Goal: Task Accomplishment & Management: Complete application form

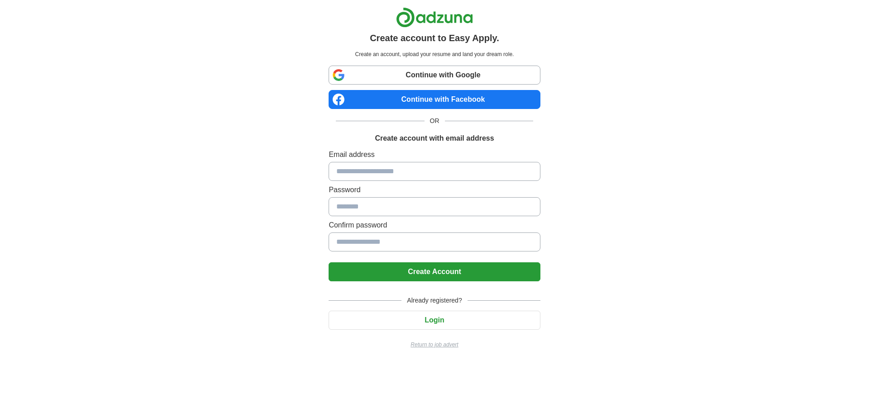
click at [414, 172] on input at bounding box center [434, 171] width 211 height 19
click at [442, 267] on button "Create Account" at bounding box center [434, 271] width 211 height 19
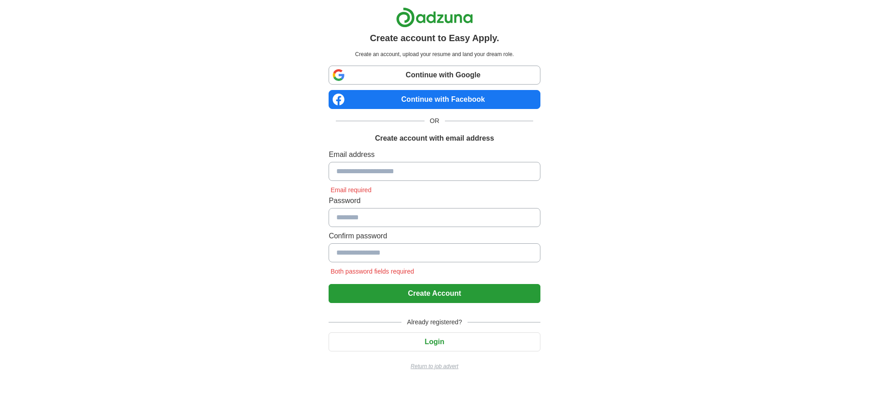
click at [421, 293] on button "Create Account" at bounding box center [434, 293] width 211 height 19
click at [404, 172] on input at bounding box center [434, 171] width 211 height 19
click at [413, 176] on input at bounding box center [434, 171] width 211 height 19
click at [415, 171] on input at bounding box center [434, 171] width 211 height 19
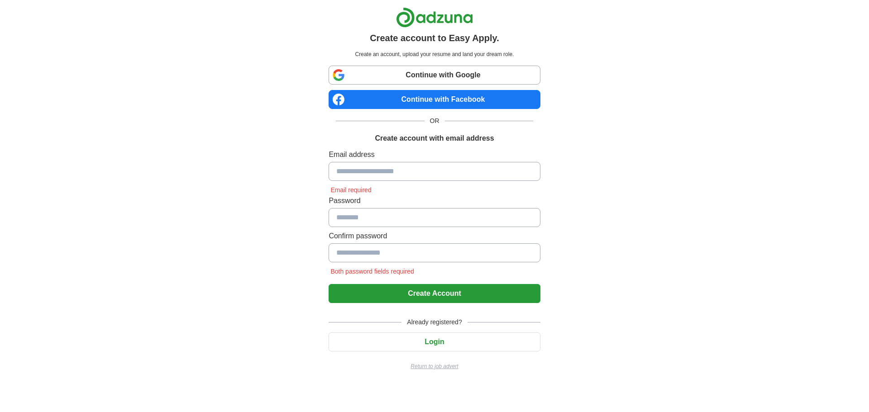
click at [415, 171] on input at bounding box center [434, 171] width 211 height 19
click at [428, 368] on p "Return to job advert" at bounding box center [434, 366] width 211 height 8
